Goal: Task Accomplishment & Management: Complete application form

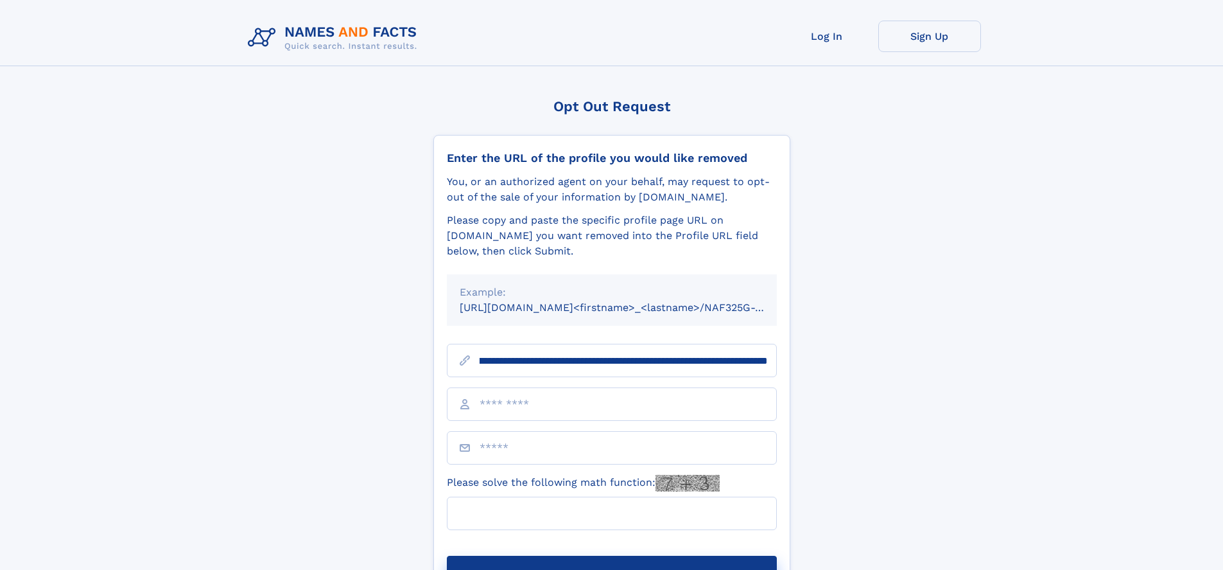
scroll to position [0, 139]
type input "**********"
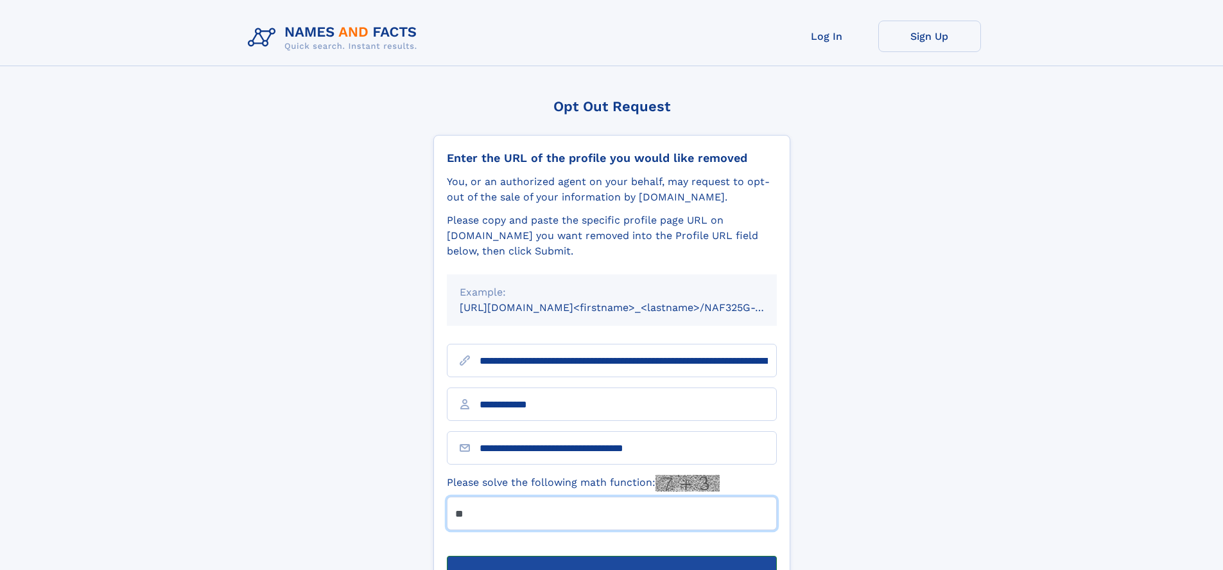
type input "**"
click at [611, 556] on button "Submit Opt Out Request" at bounding box center [612, 576] width 330 height 41
